Goal: Task Accomplishment & Management: Complete application form

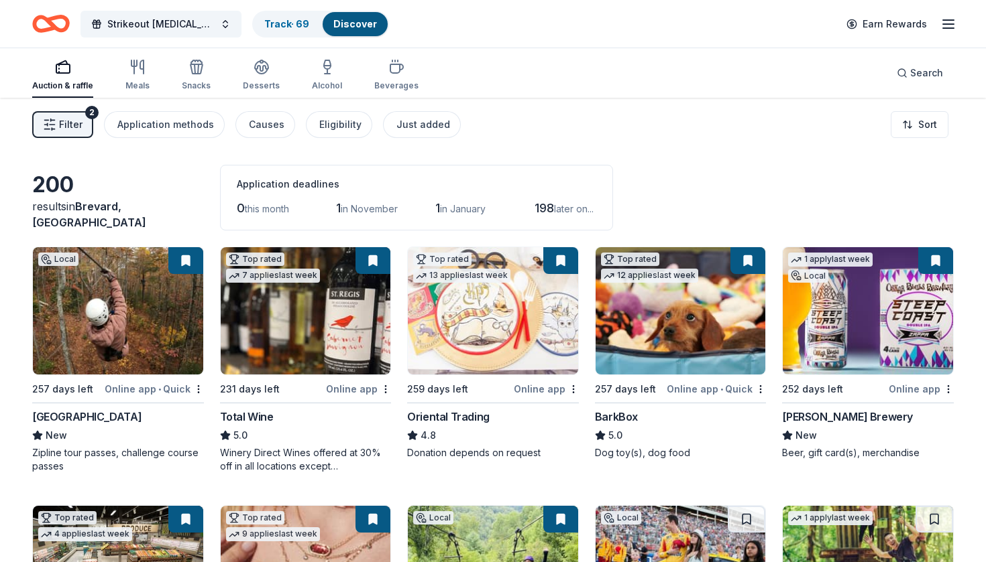
click at [46, 111] on button "Filter 2" at bounding box center [62, 124] width 61 height 27
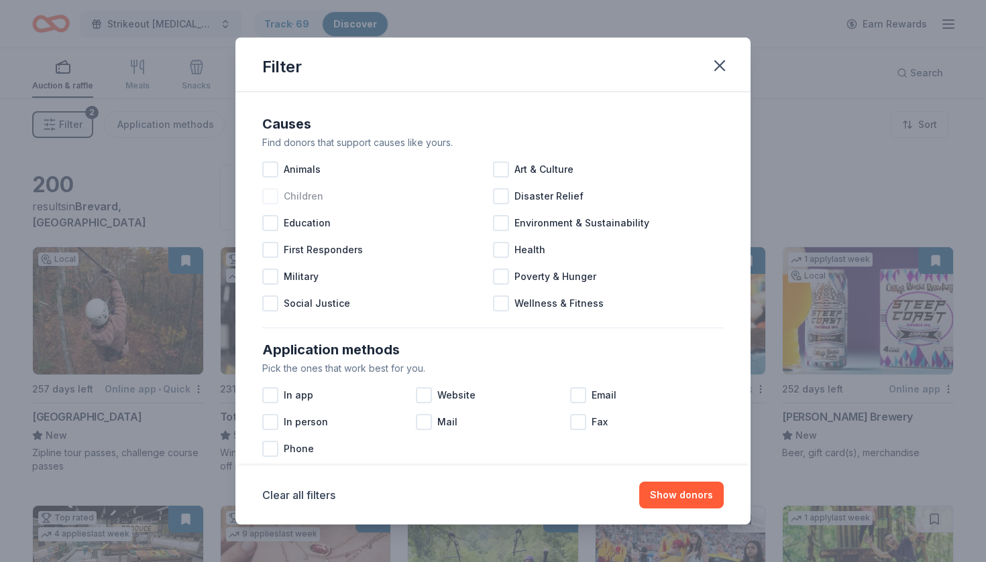
click at [270, 203] on div at bounding box center [270, 196] width 16 height 16
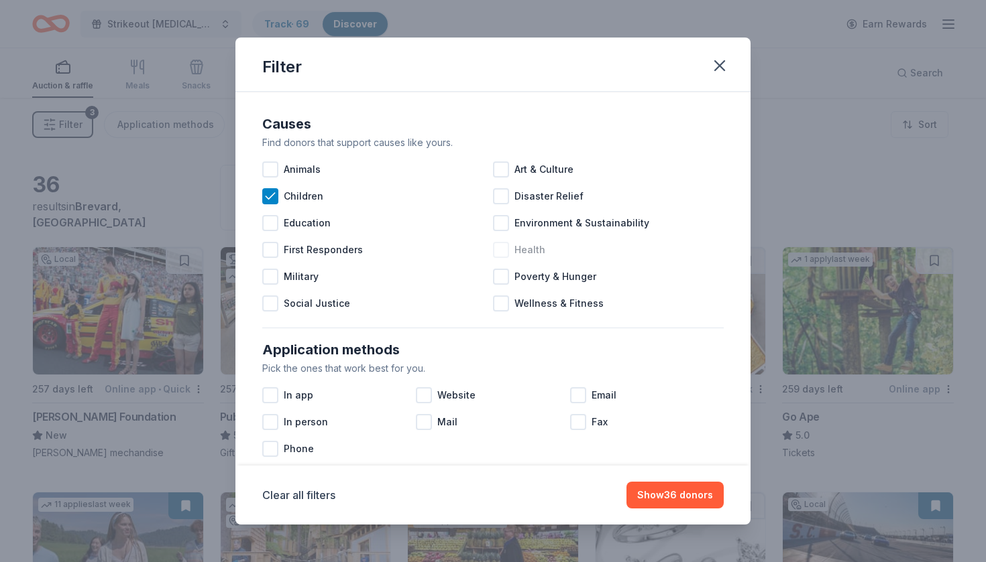
click at [503, 253] on div at bounding box center [501, 250] width 16 height 16
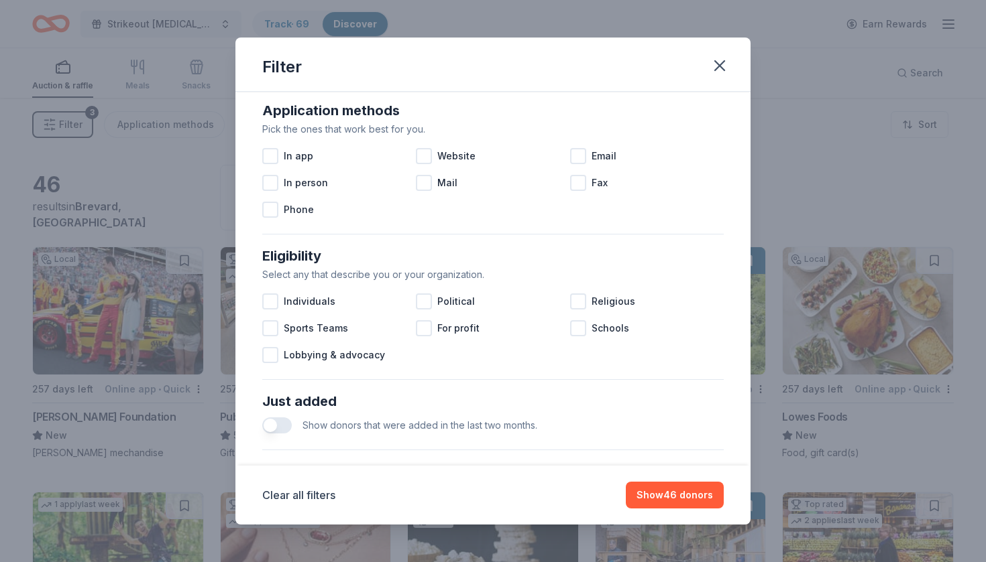
scroll to position [240, 0]
click at [432, 157] on div at bounding box center [424, 155] width 16 height 16
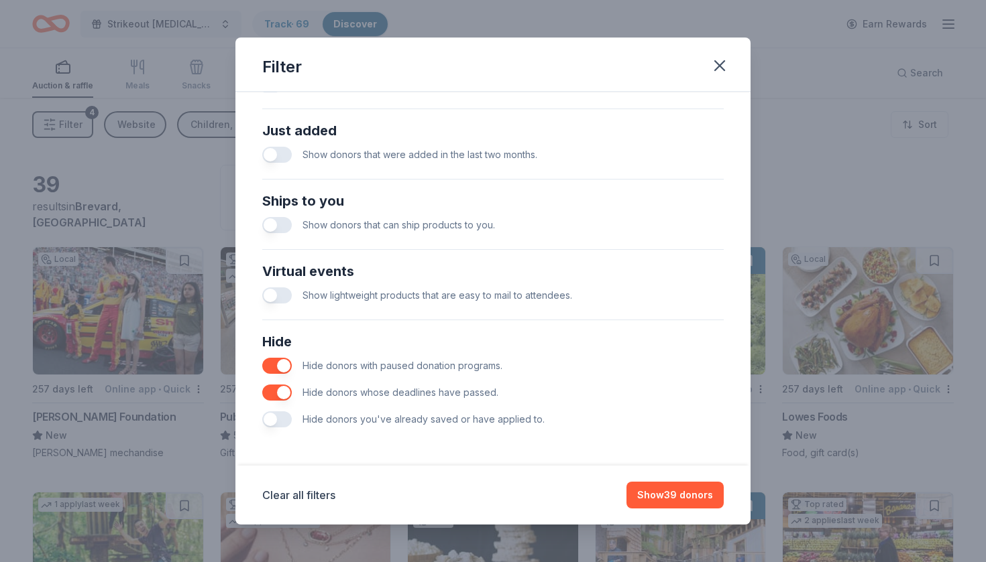
scroll to position [510, 0]
click at [289, 225] on button "button" at bounding box center [276, 225] width 29 height 16
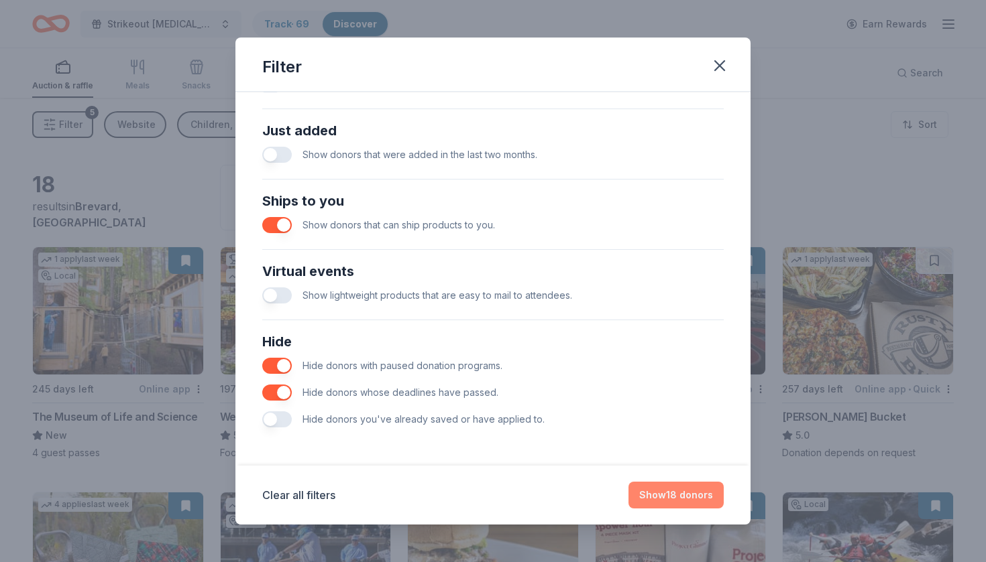
click at [665, 487] on button "Show 18 donors" at bounding box center [675, 495] width 95 height 27
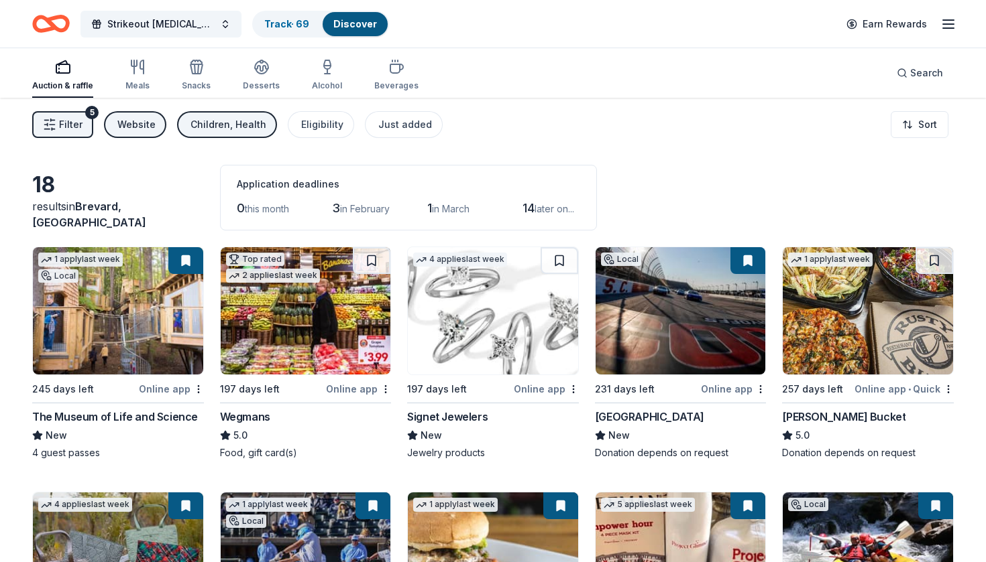
click at [460, 309] on img at bounding box center [493, 310] width 170 height 127
click at [562, 259] on button at bounding box center [559, 260] width 38 height 27
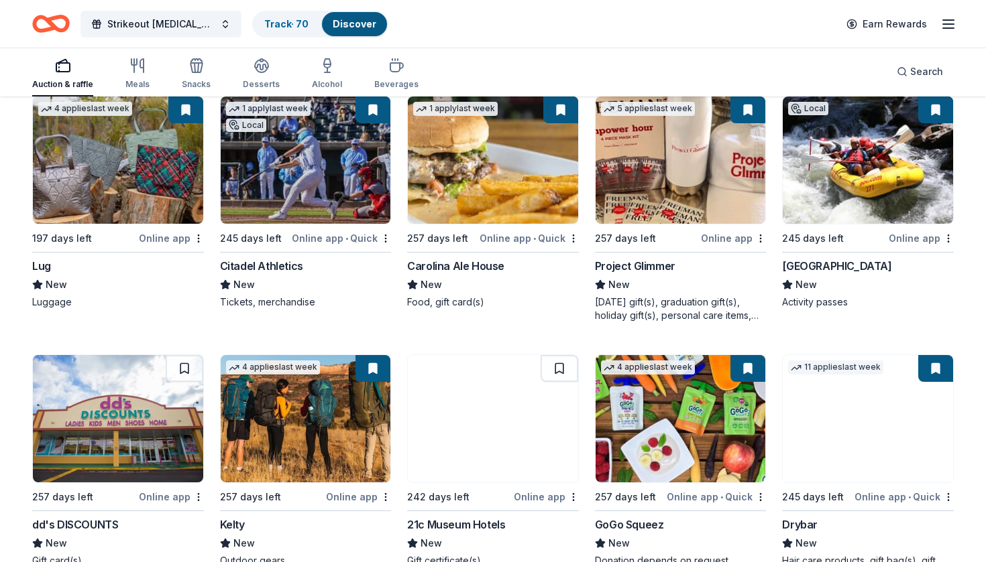
scroll to position [404, 0]
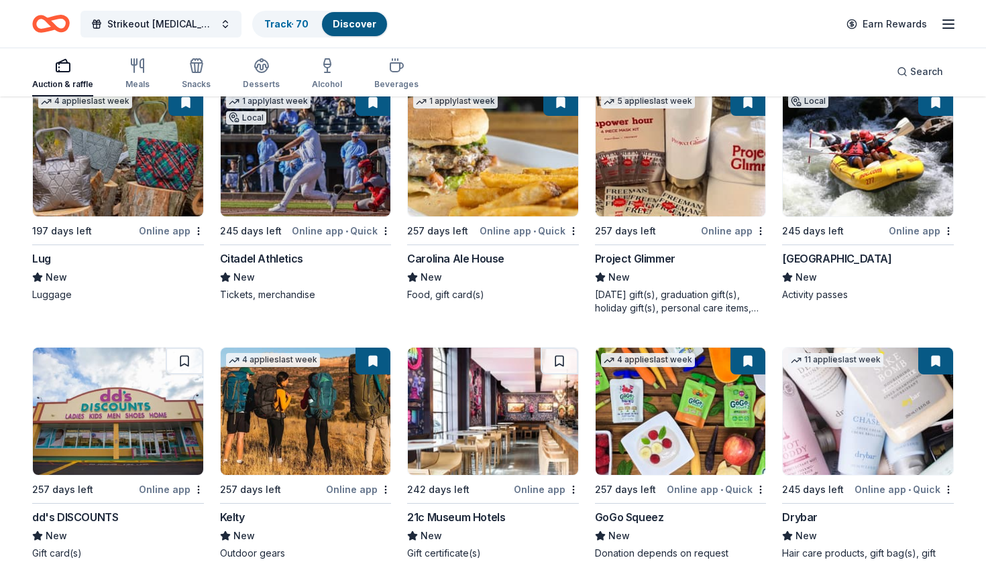
click at [158, 427] on img at bounding box center [118, 411] width 170 height 127
click at [180, 511] on div "Not interested" at bounding box center [156, 513] width 90 height 24
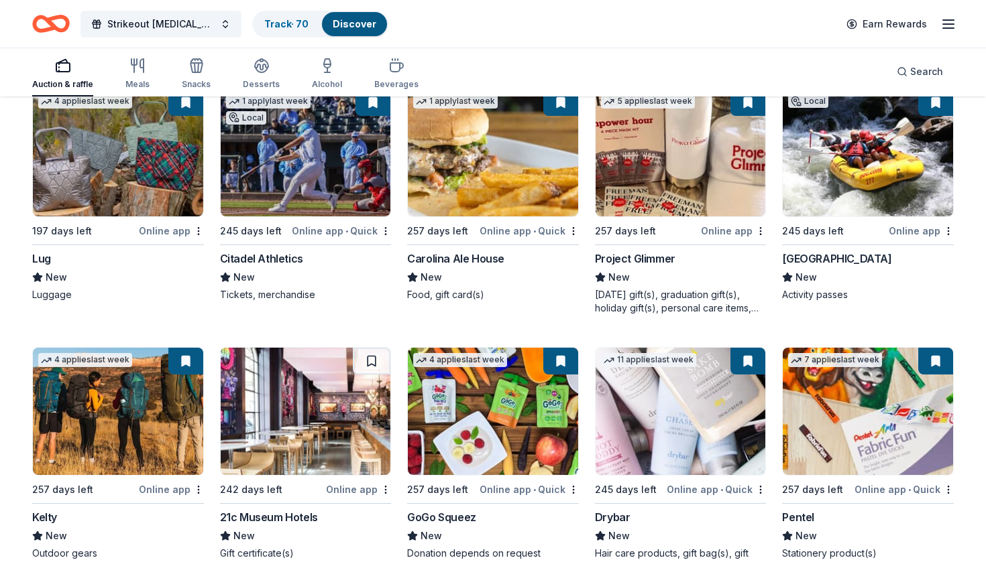
click at [300, 424] on img at bounding box center [306, 411] width 170 height 127
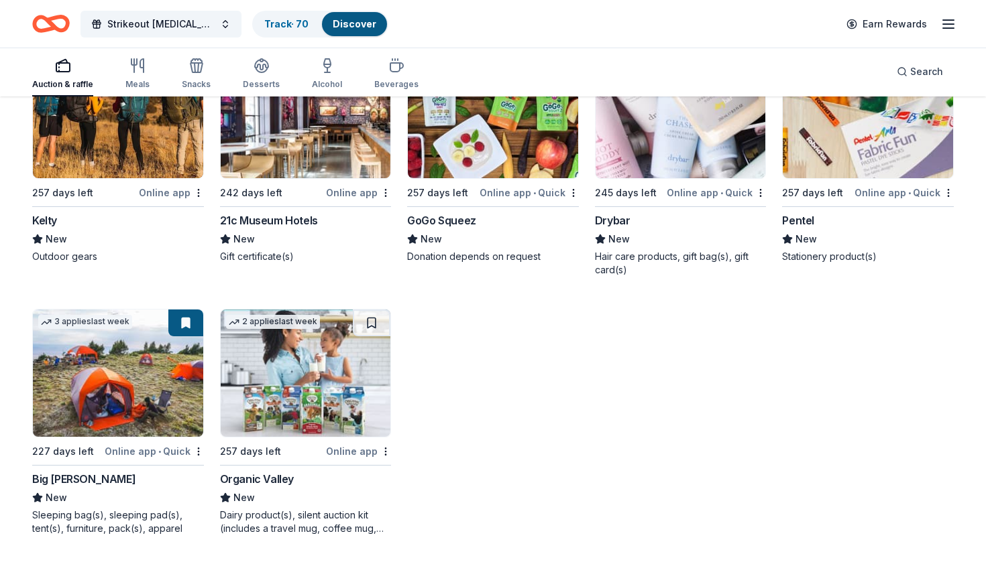
scroll to position [701, 0]
click at [373, 526] on div "Dairy product(s), silent auction kit (includes a travel mug, coffee mug, freeze…" at bounding box center [306, 522] width 172 height 27
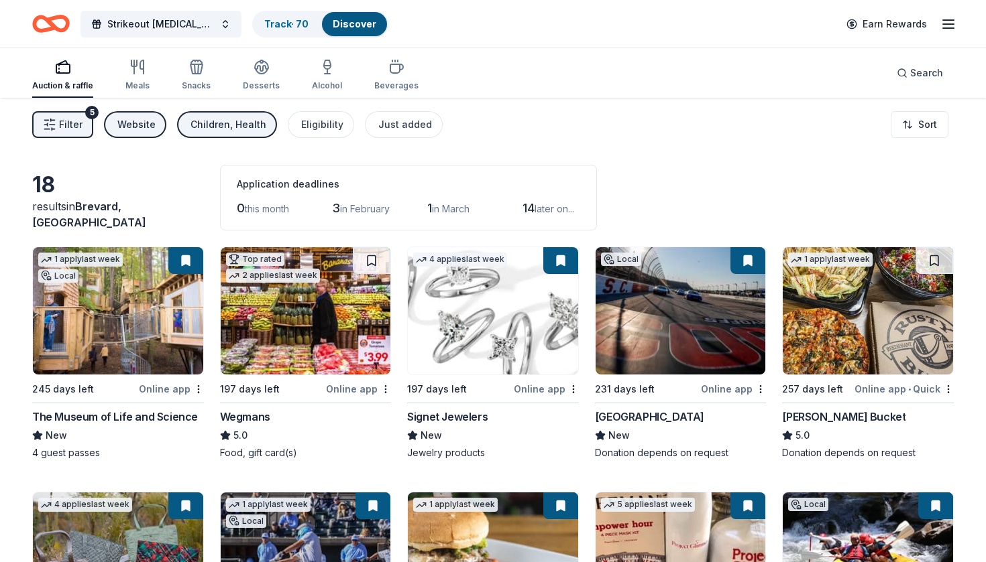
scroll to position [0, 0]
click at [909, 306] on img at bounding box center [867, 310] width 170 height 127
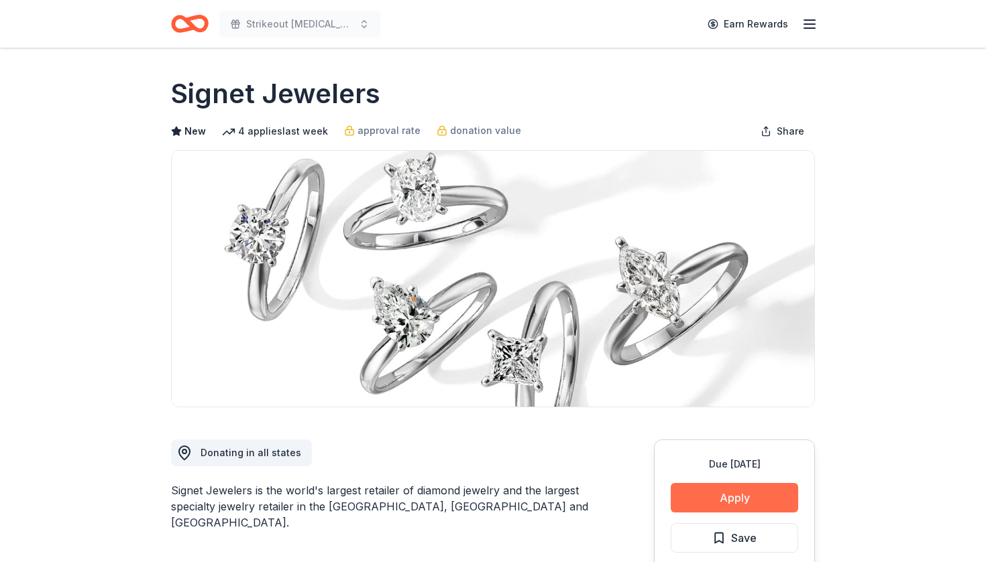
click at [693, 496] on button "Apply" at bounding box center [733, 497] width 127 height 29
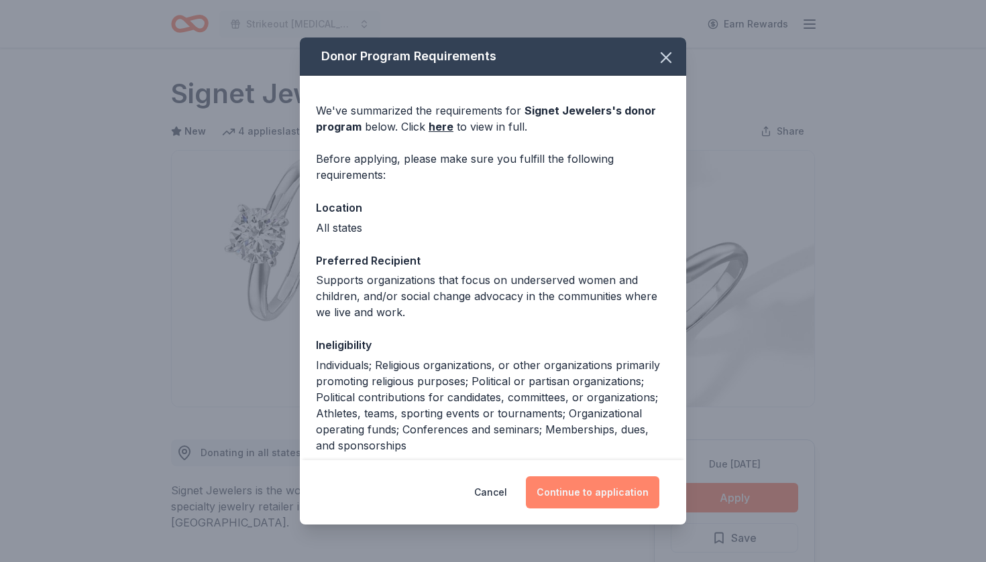
click at [572, 493] on button "Continue to application" at bounding box center [592, 493] width 133 height 32
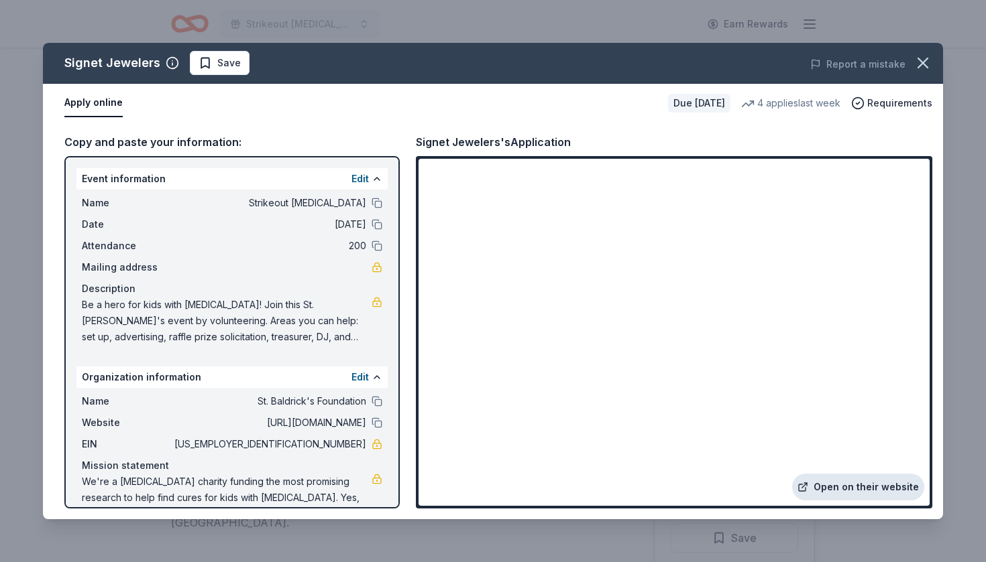
click at [850, 494] on link "Open on their website" at bounding box center [858, 487] width 132 height 27
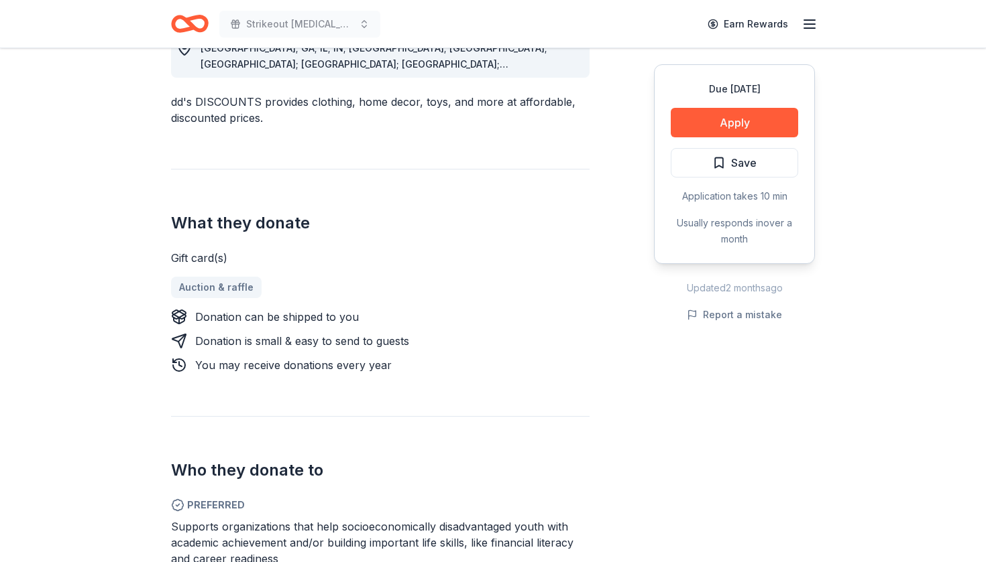
scroll to position [422, 0]
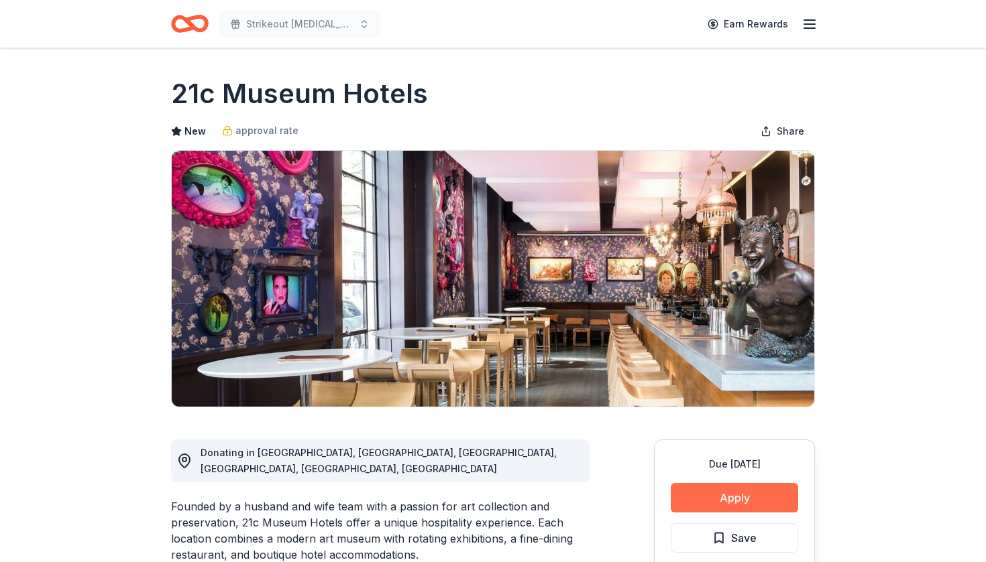
click at [719, 492] on button "Apply" at bounding box center [733, 497] width 127 height 29
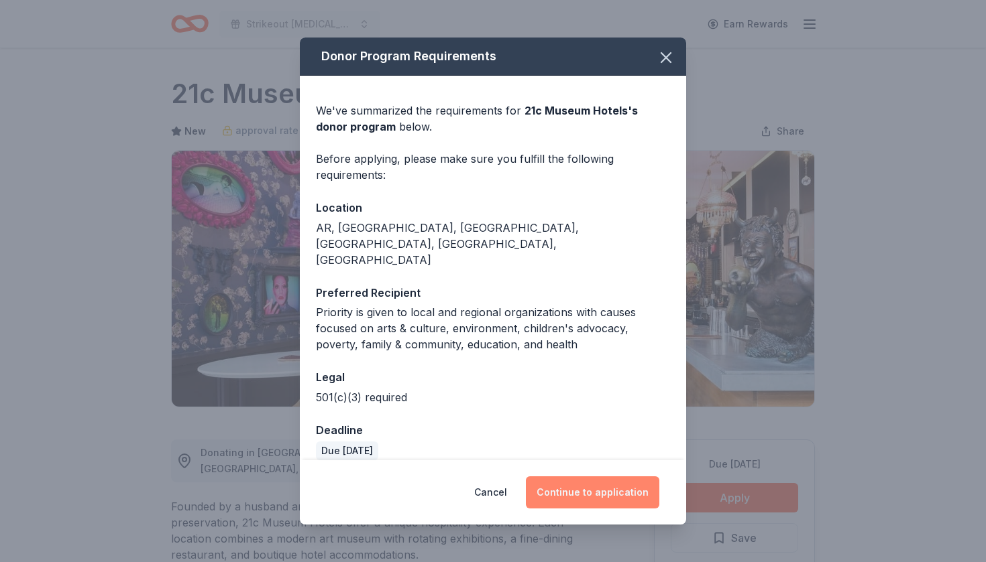
click at [564, 487] on button "Continue to application" at bounding box center [592, 493] width 133 height 32
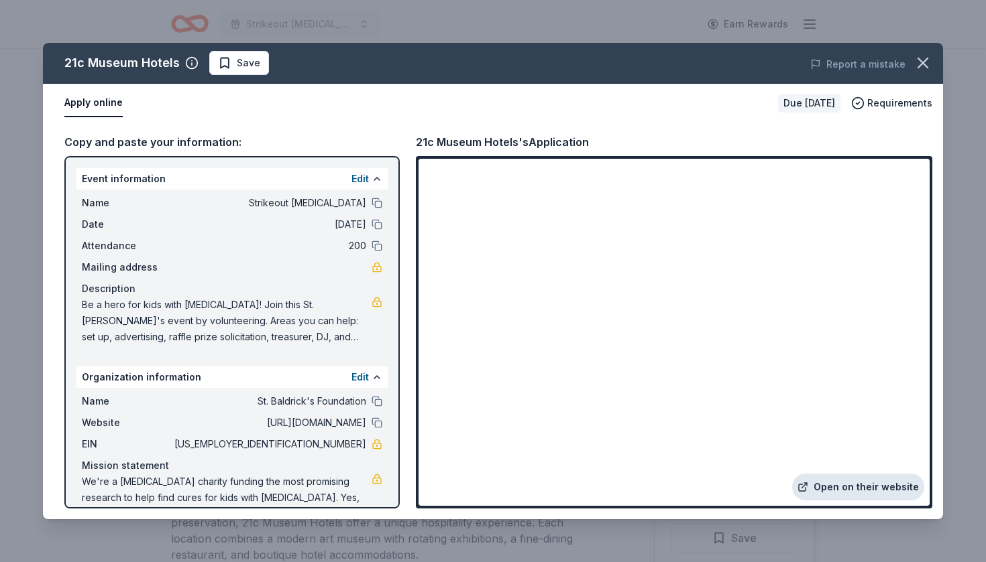
click at [864, 485] on link "Open on their website" at bounding box center [858, 487] width 132 height 27
click at [925, 63] on icon "button" at bounding box center [922, 63] width 19 height 19
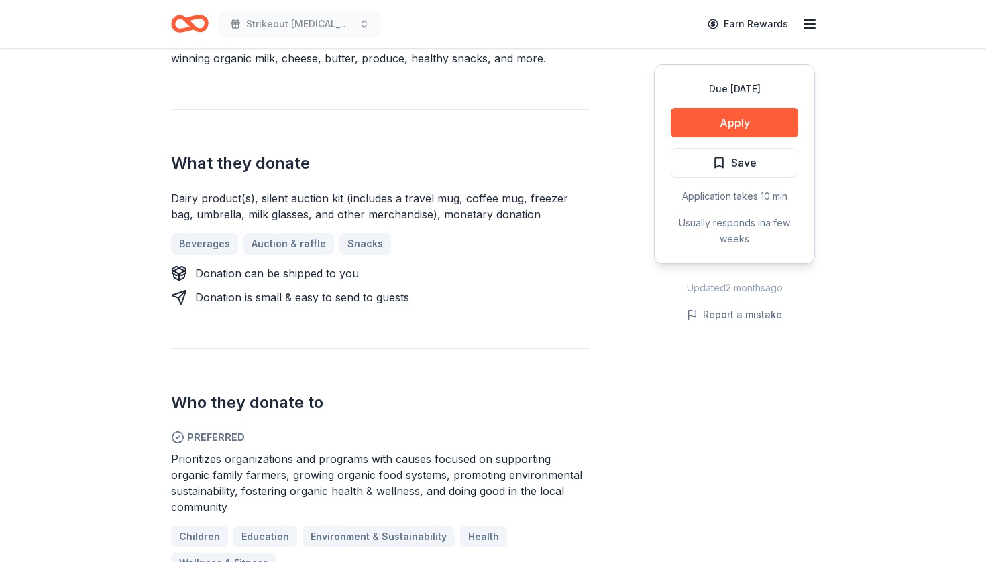
scroll to position [449, 0]
click at [736, 121] on button "Apply" at bounding box center [733, 122] width 127 height 29
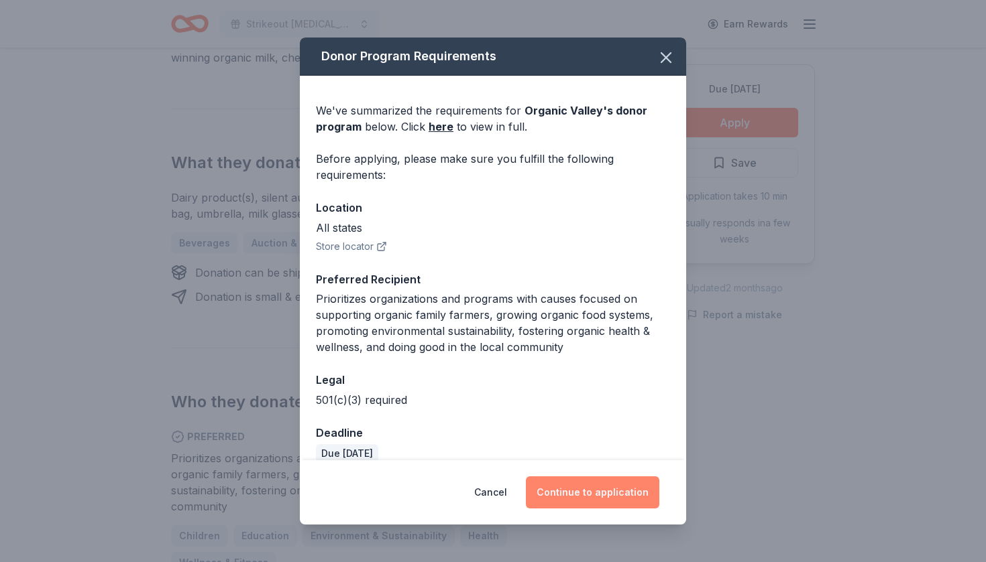
click at [615, 477] on button "Continue to application" at bounding box center [592, 493] width 133 height 32
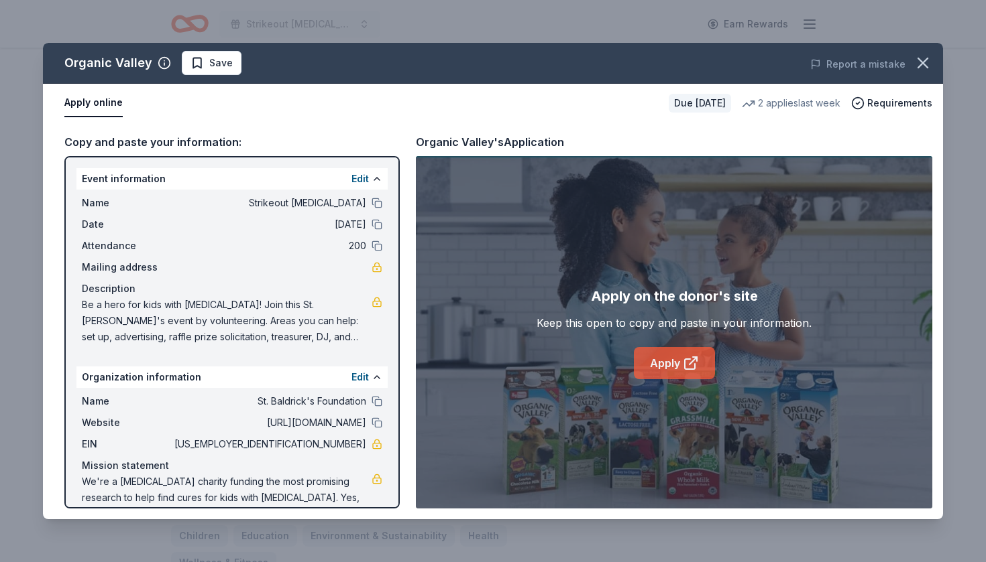
click at [660, 363] on link "Apply" at bounding box center [674, 363] width 81 height 32
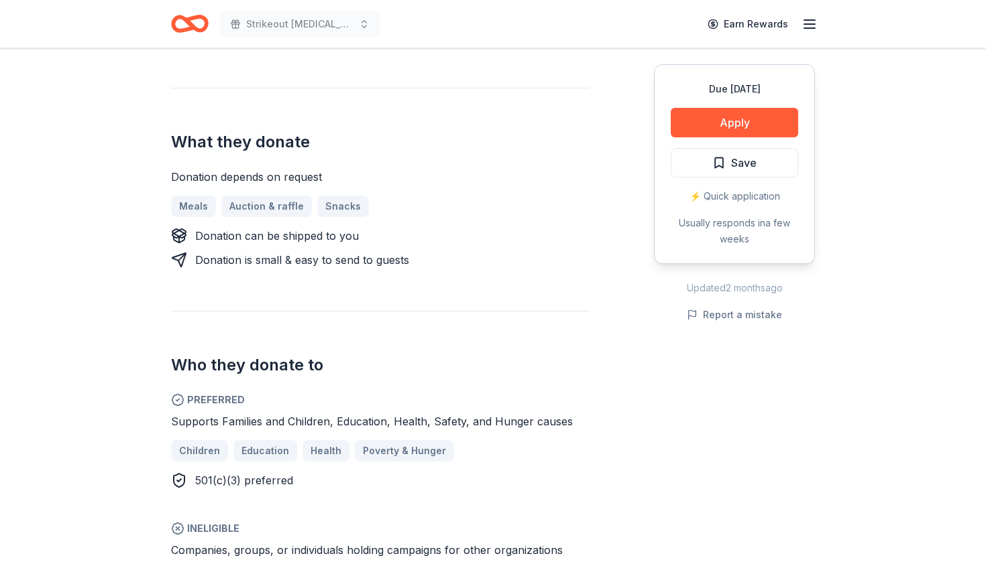
scroll to position [514, 0]
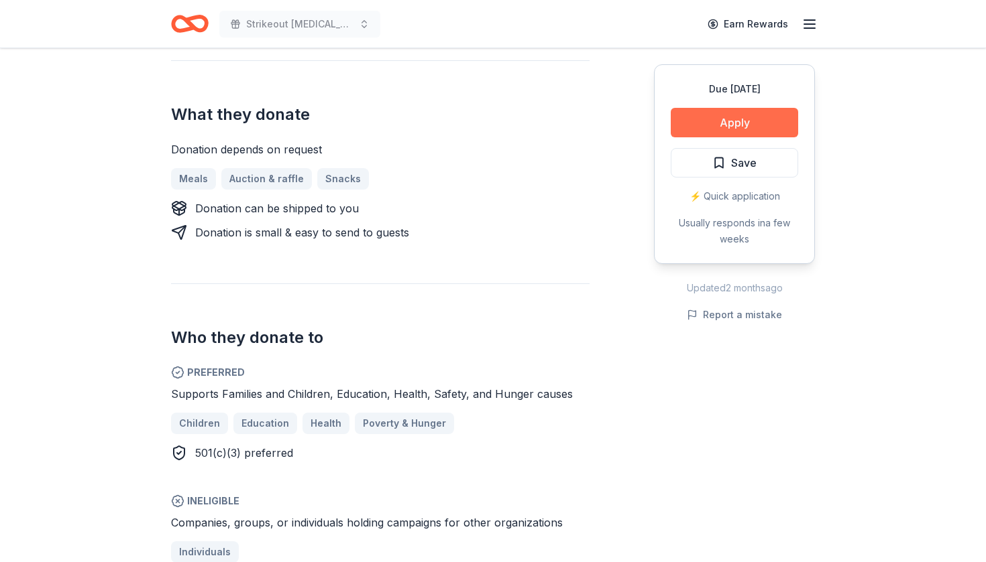
click at [748, 129] on button "Apply" at bounding box center [733, 122] width 127 height 29
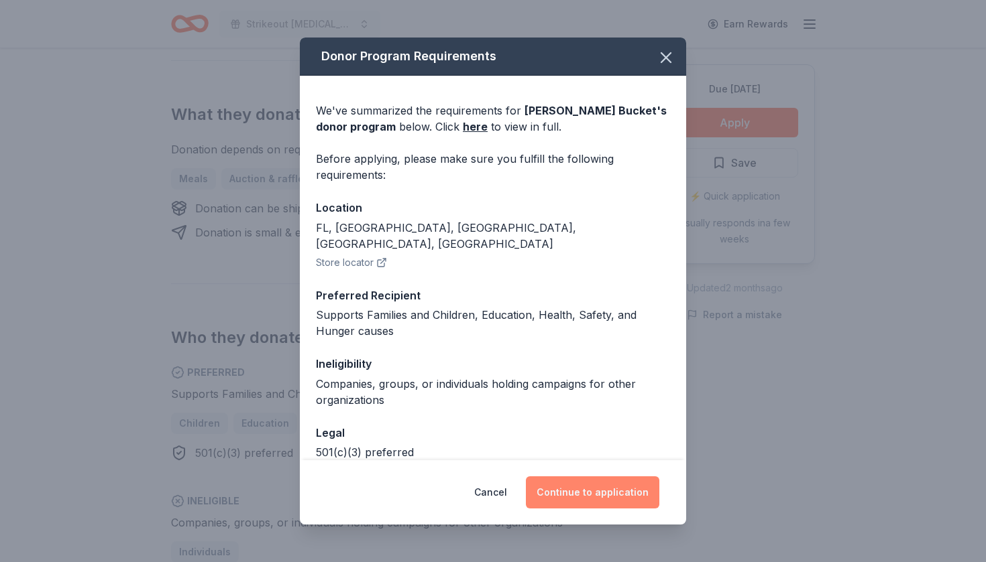
click at [573, 489] on button "Continue to application" at bounding box center [592, 493] width 133 height 32
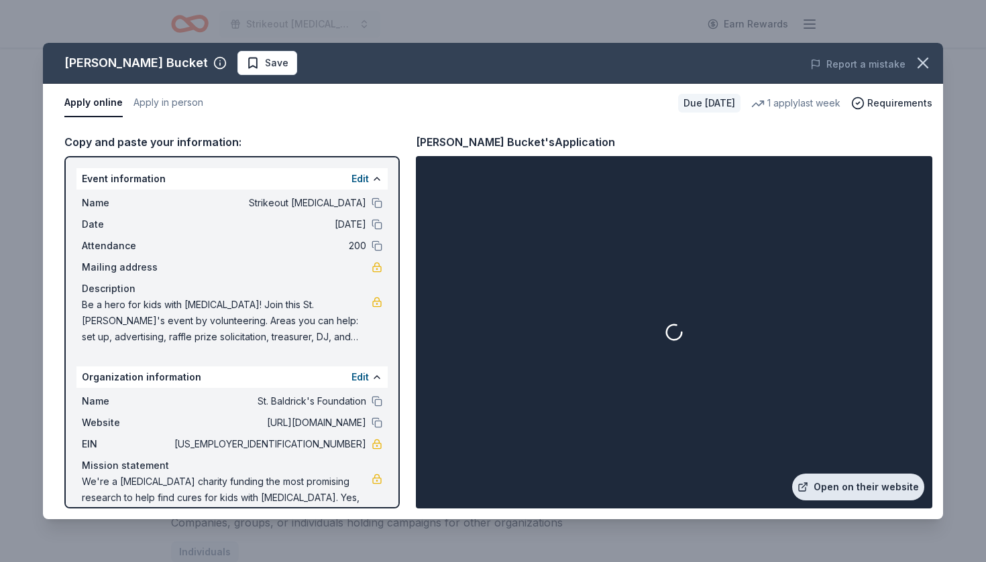
click at [863, 490] on link "Open on their website" at bounding box center [858, 487] width 132 height 27
